Goal: Book appointment/travel/reservation

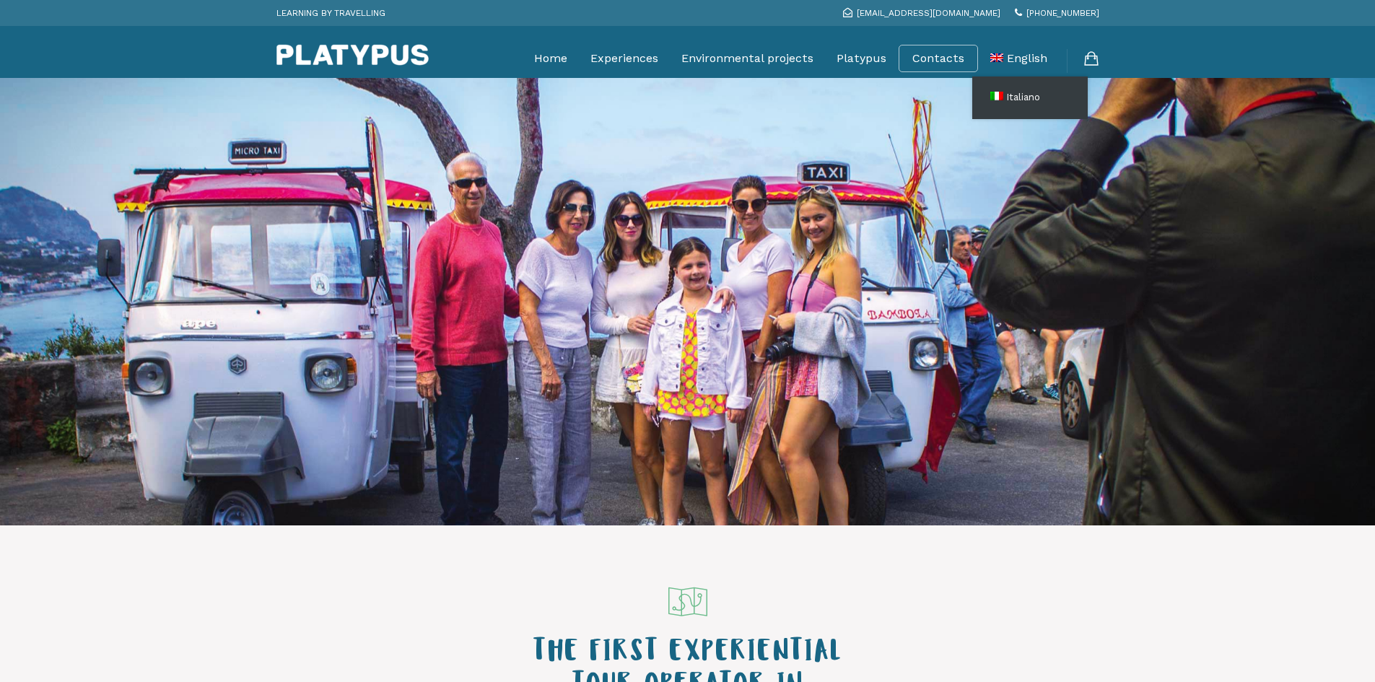
click at [1017, 97] on span "Italiano" at bounding box center [1023, 97] width 34 height 11
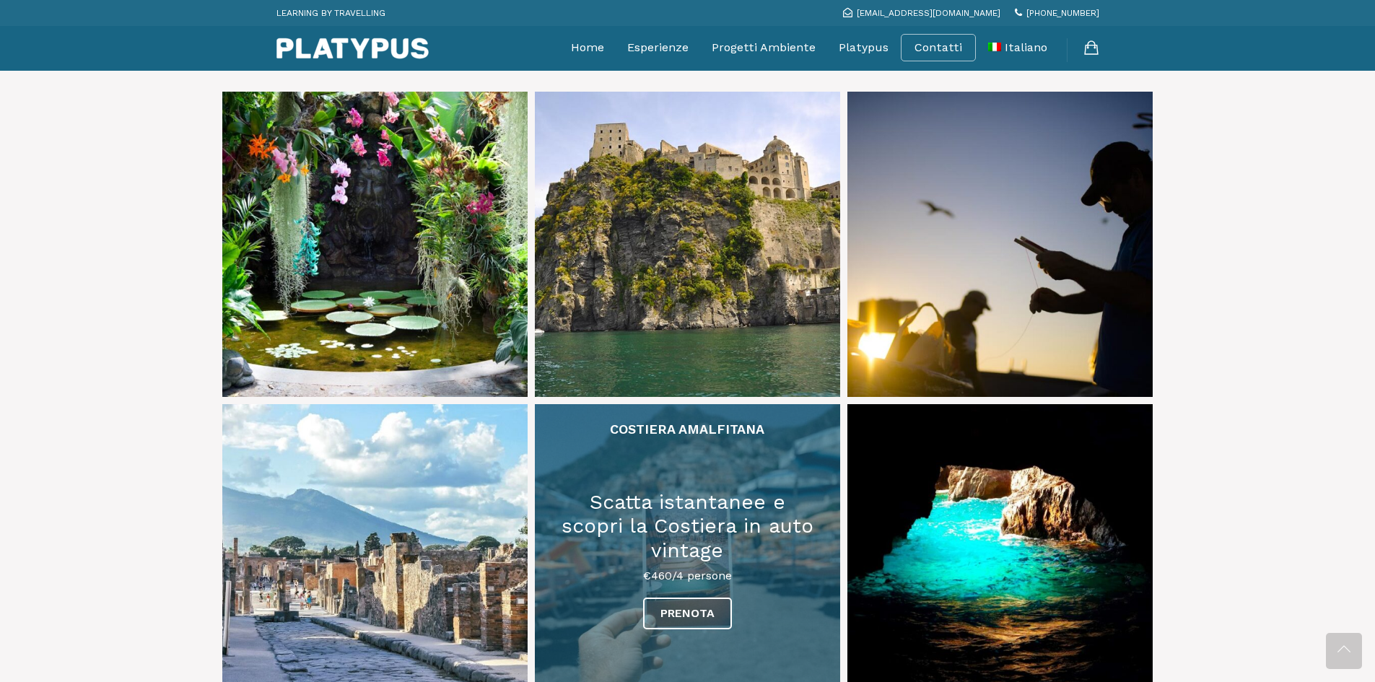
scroll to position [577, 0]
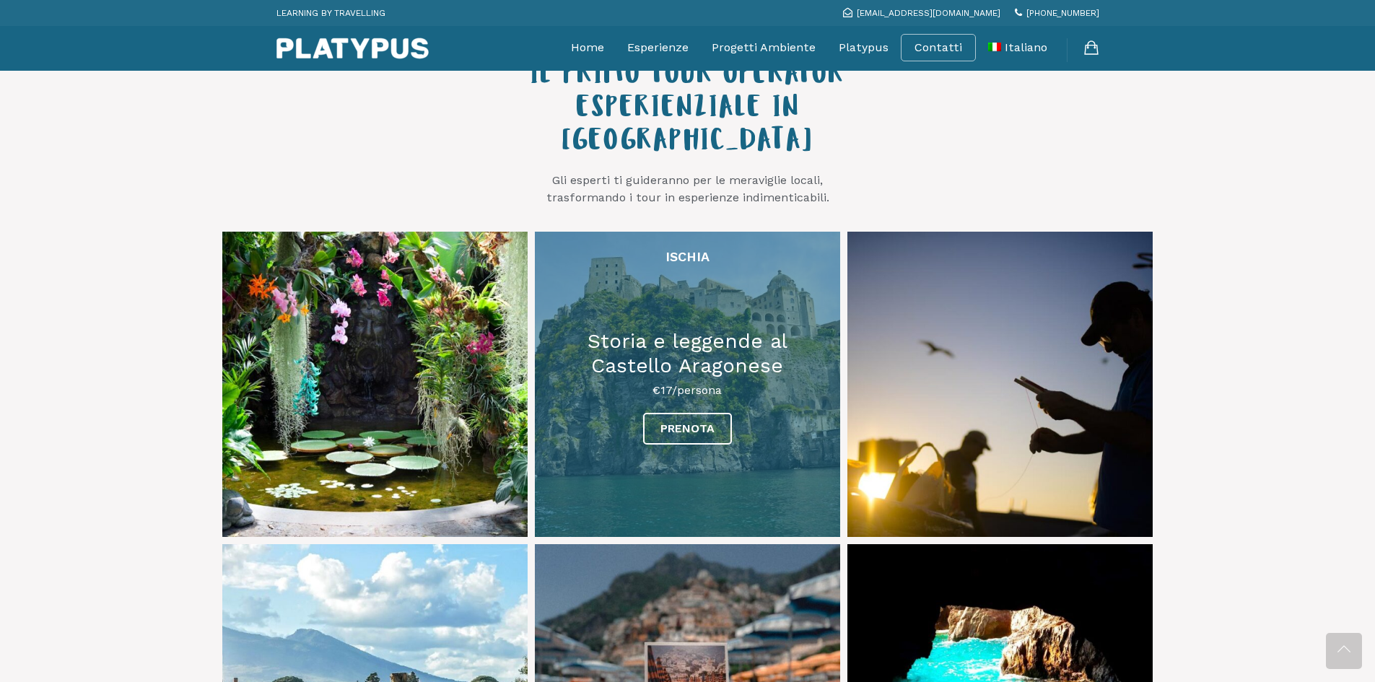
click at [685, 391] on link at bounding box center [687, 384] width 305 height 305
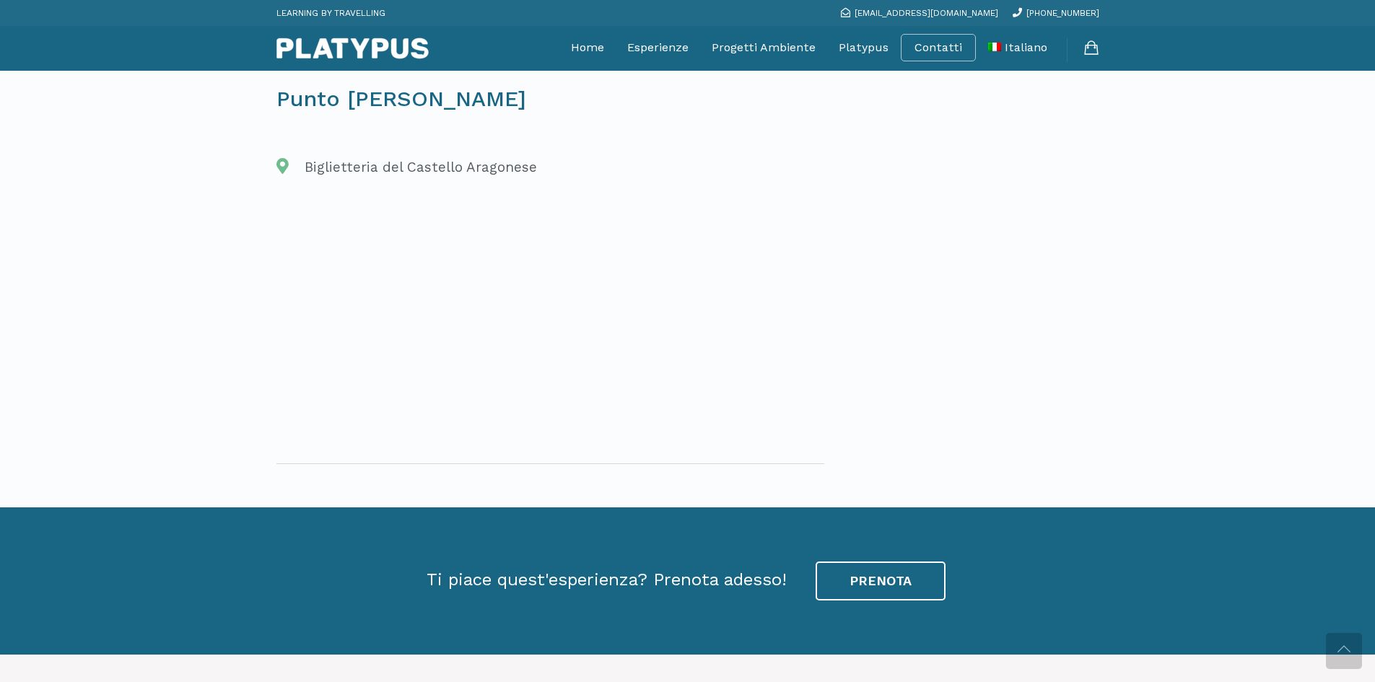
scroll to position [2020, 0]
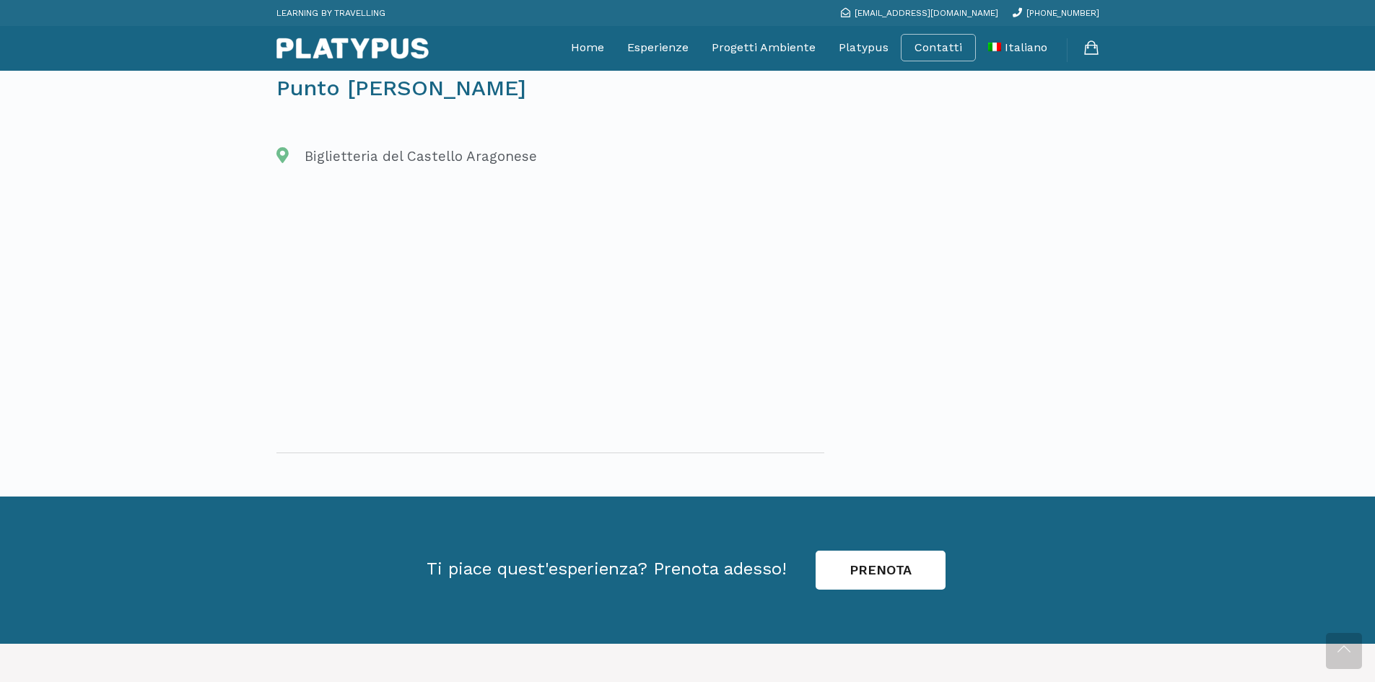
click at [871, 580] on link "PRENOTA" at bounding box center [880, 570] width 130 height 39
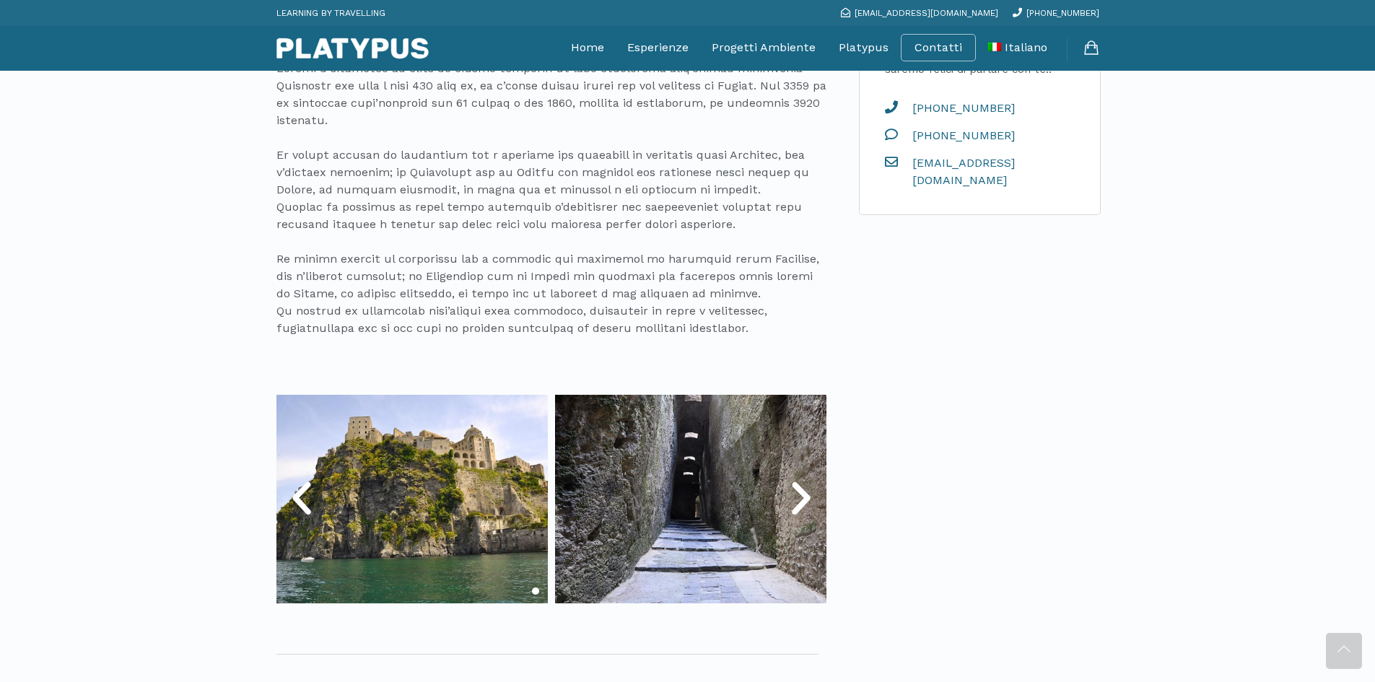
scroll to position [296, 0]
